Goal: Task Accomplishment & Management: Manage account settings

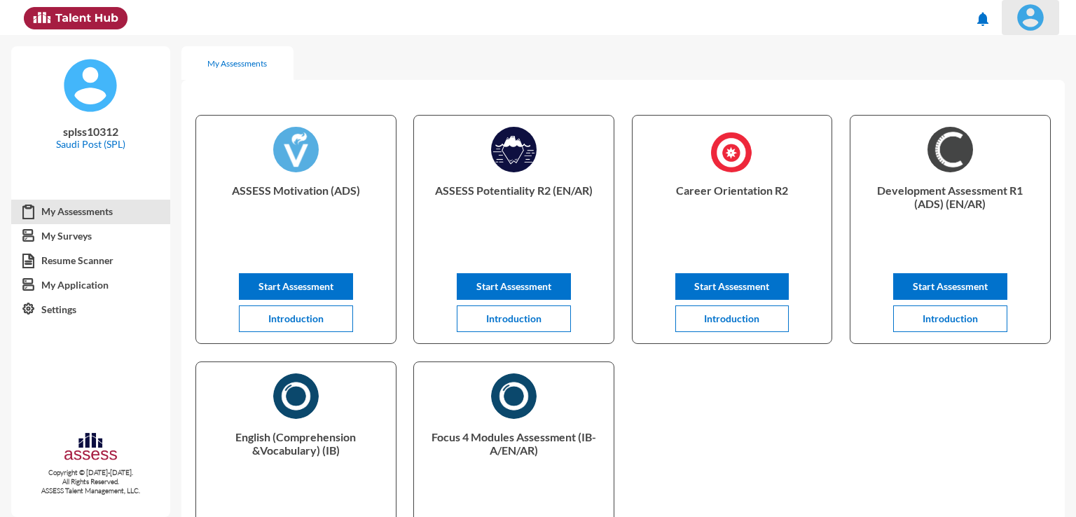
click at [1028, 26] on img at bounding box center [1030, 18] width 28 height 28
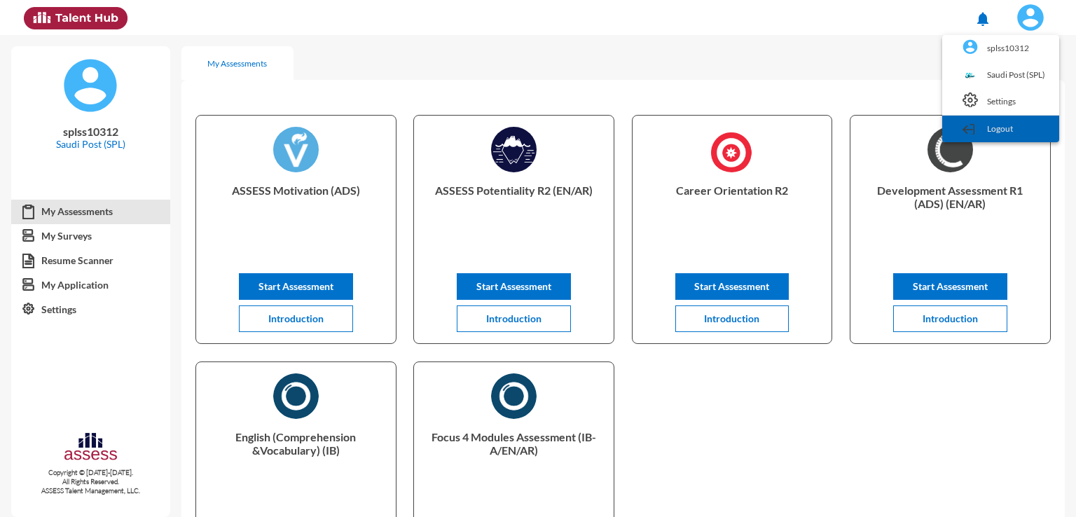
click at [998, 132] on link "Logout" at bounding box center [1000, 129] width 103 height 27
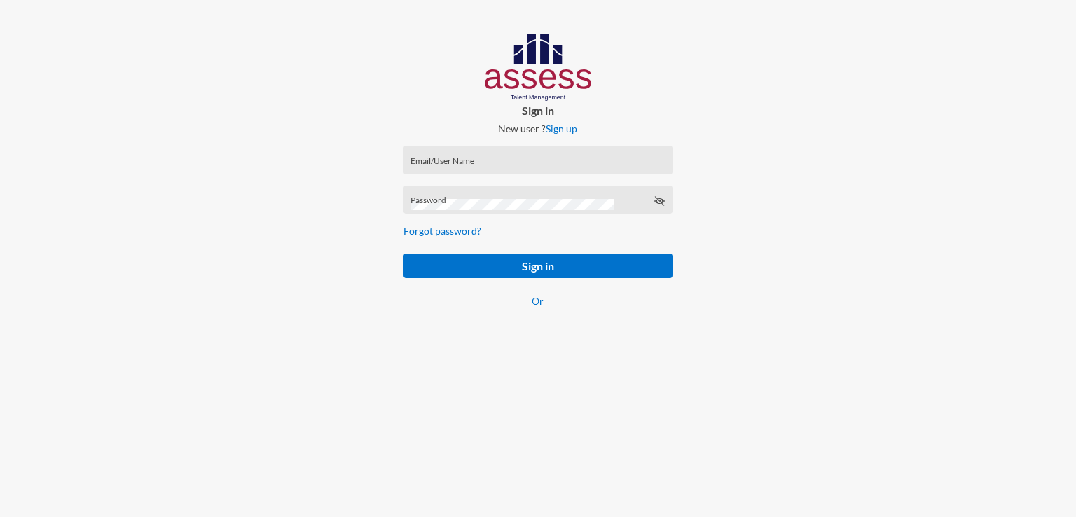
click at [459, 162] on input "Email/User Name" at bounding box center [537, 164] width 254 height 11
click at [477, 160] on input "Email/User Name" at bounding box center [537, 164] width 254 height 11
paste input "SPLSS10312"
type input "SPLSS10312"
click at [443, 198] on div "Password" at bounding box center [537, 203] width 254 height 21
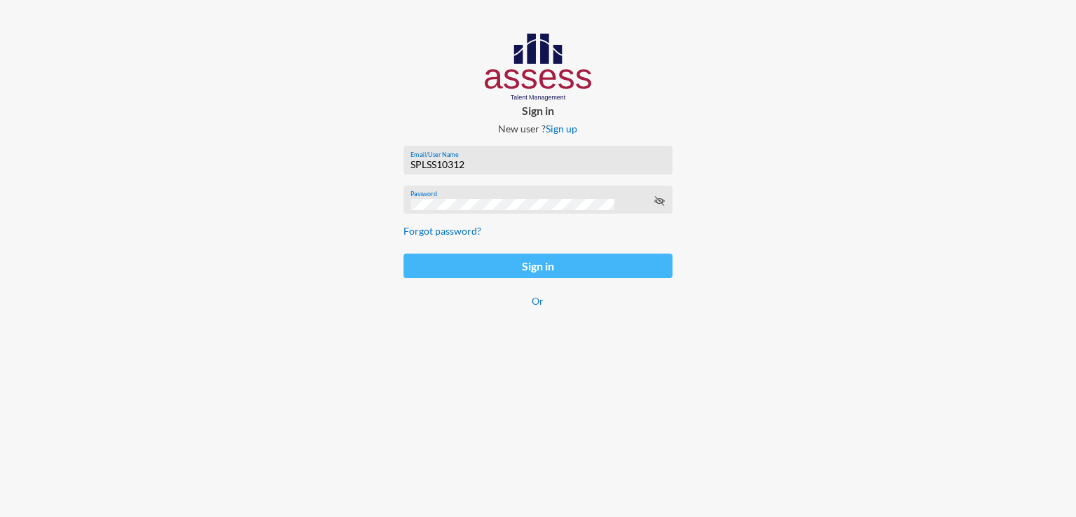
click at [436, 270] on button "Sign in" at bounding box center [537, 266] width 269 height 25
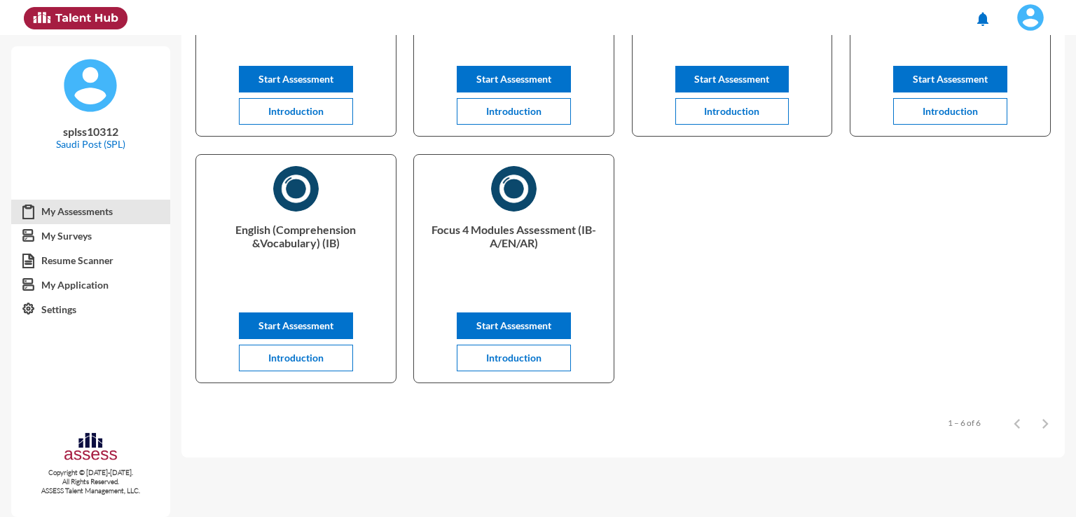
scroll to position [219, 0]
